Goal: Task Accomplishment & Management: Manage account settings

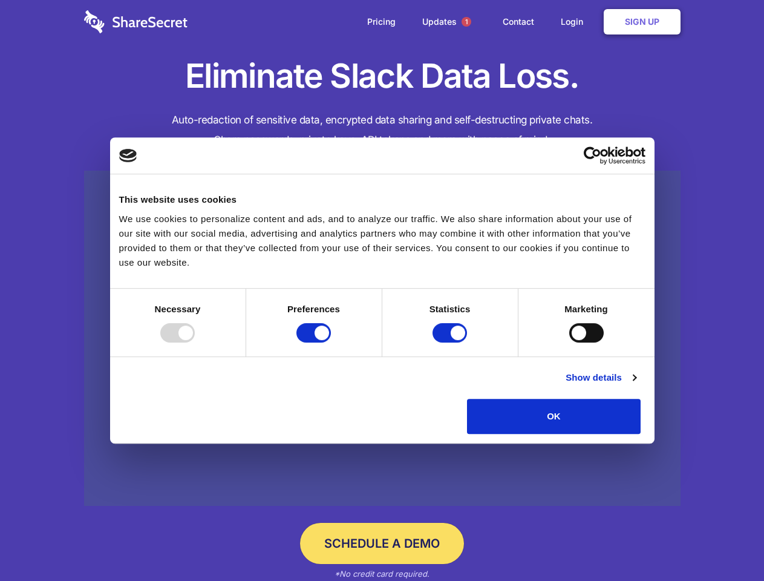
click at [195, 343] on div at bounding box center [177, 332] width 34 height 19
click at [331, 343] on input "Preferences" at bounding box center [314, 332] width 34 height 19
checkbox input "false"
click at [452, 343] on input "Statistics" at bounding box center [450, 332] width 34 height 19
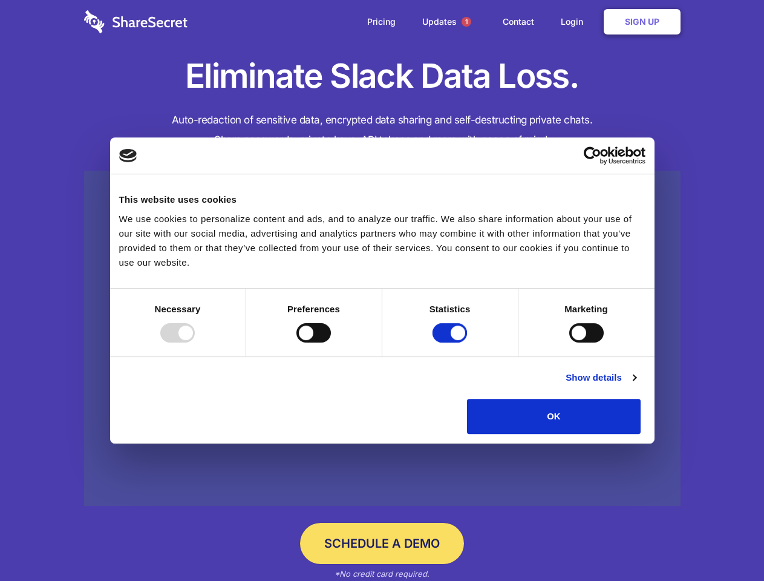
checkbox input "false"
click at [570, 343] on input "Marketing" at bounding box center [587, 332] width 34 height 19
checkbox input "true"
click at [636, 385] on link "Show details" at bounding box center [601, 377] width 70 height 15
